Goal: Information Seeking & Learning: Learn about a topic

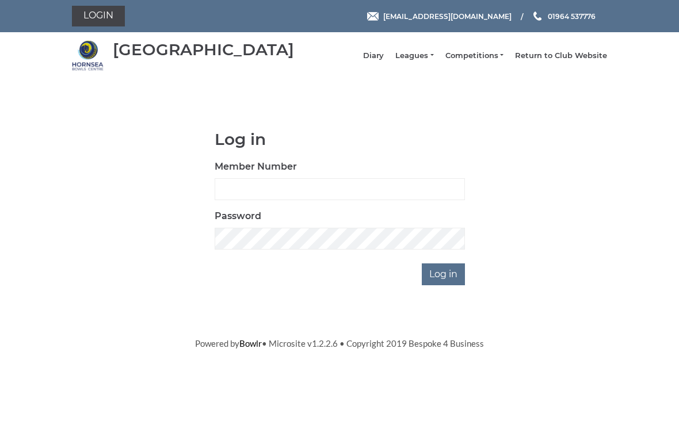
scroll to position [86, 0]
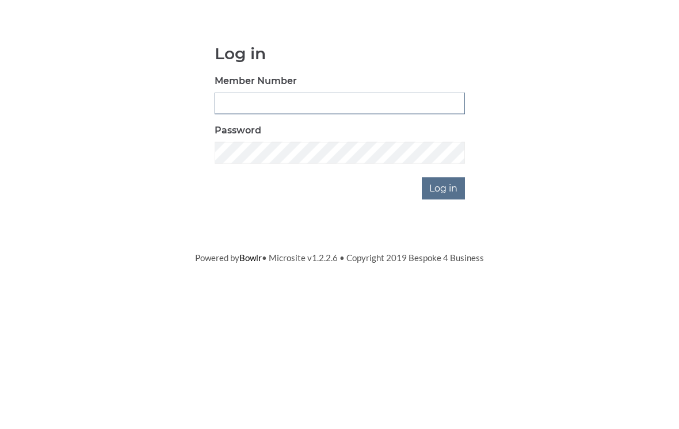
type input "0196"
click at [444, 264] on input "Log in" at bounding box center [443, 275] width 43 height 22
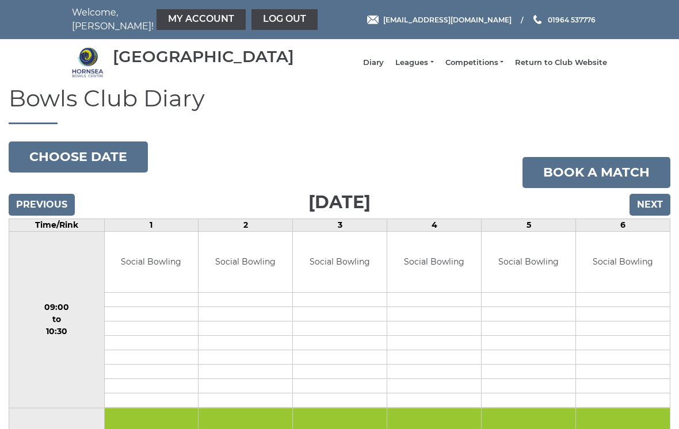
click at [428, 68] on link "Leagues" at bounding box center [415, 63] width 38 height 10
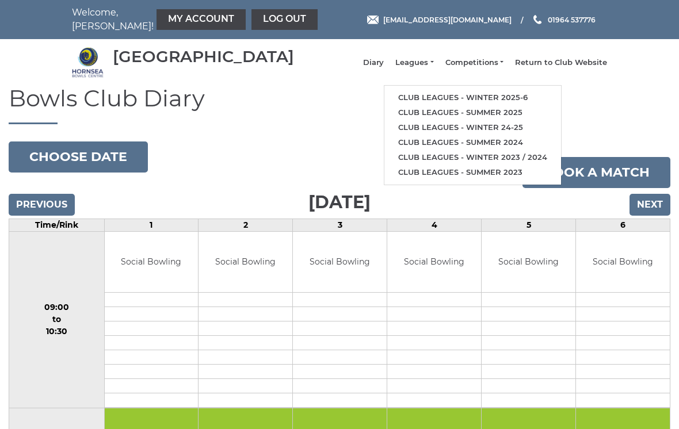
click at [453, 103] on link "Club leagues - Winter 2025-6" at bounding box center [473, 97] width 177 height 15
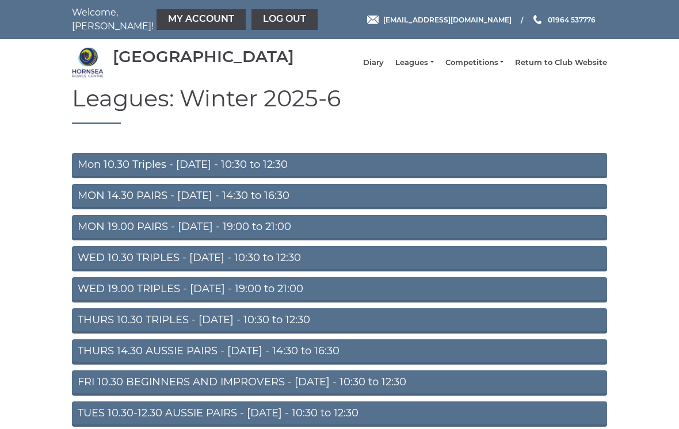
click at [249, 172] on link "Mon 10.30 Triples - Monday - 10:30 to 12:30" at bounding box center [339, 165] width 535 height 25
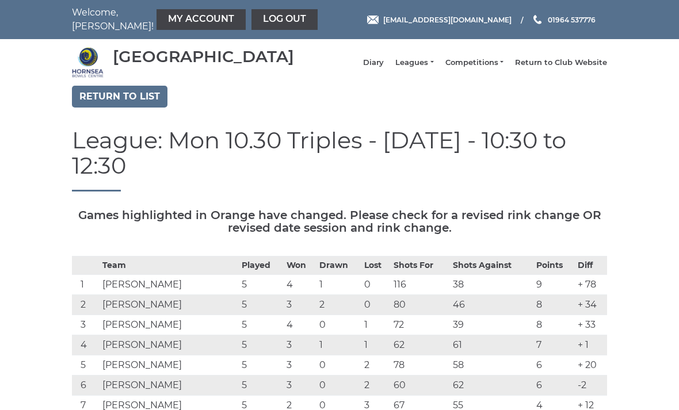
click at [124, 103] on link "Return to list" at bounding box center [120, 97] width 96 height 22
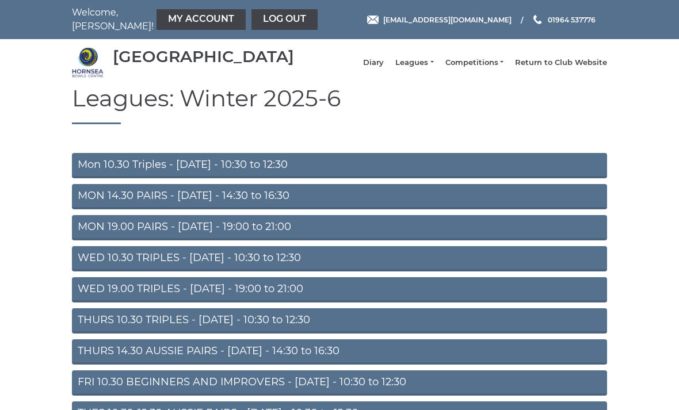
click at [271, 206] on link "MON 14.30 PAIRS - Monday - 14:30 to 16:30" at bounding box center [339, 196] width 535 height 25
